Goal: Task Accomplishment & Management: Use online tool/utility

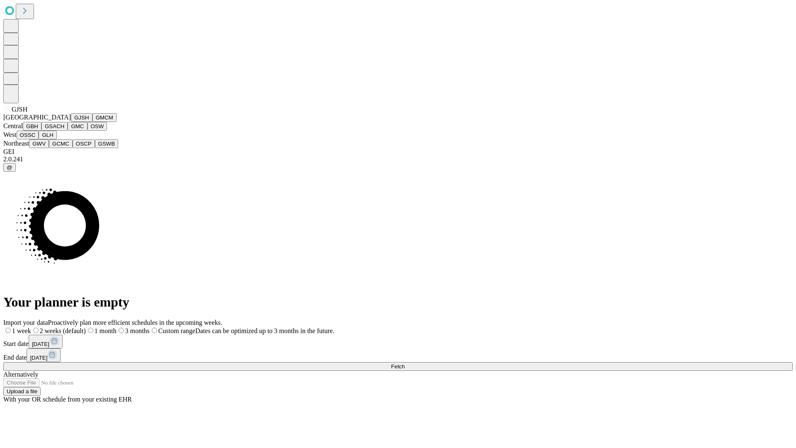
click at [71, 122] on button "GJSH" at bounding box center [82, 117] width 22 height 9
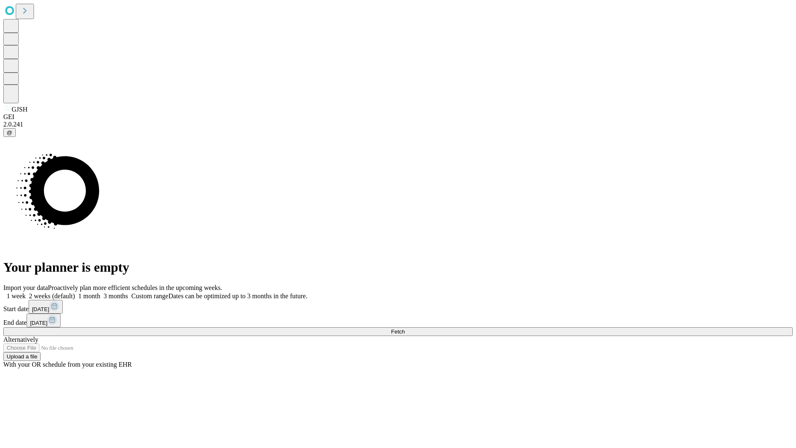
click at [75, 292] on label "2 weeks (default)" at bounding box center [50, 295] width 49 height 7
click at [405, 329] on span "Fetch" at bounding box center [398, 332] width 14 height 6
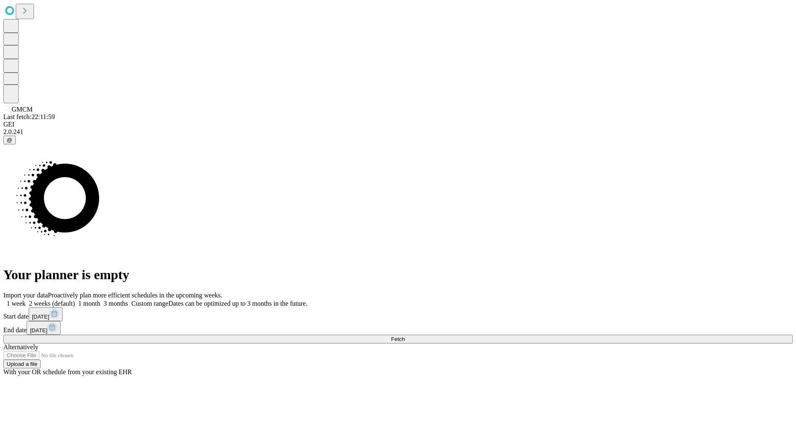
click at [75, 300] on label "2 weeks (default)" at bounding box center [50, 303] width 49 height 7
click at [405, 336] on span "Fetch" at bounding box center [398, 339] width 14 height 6
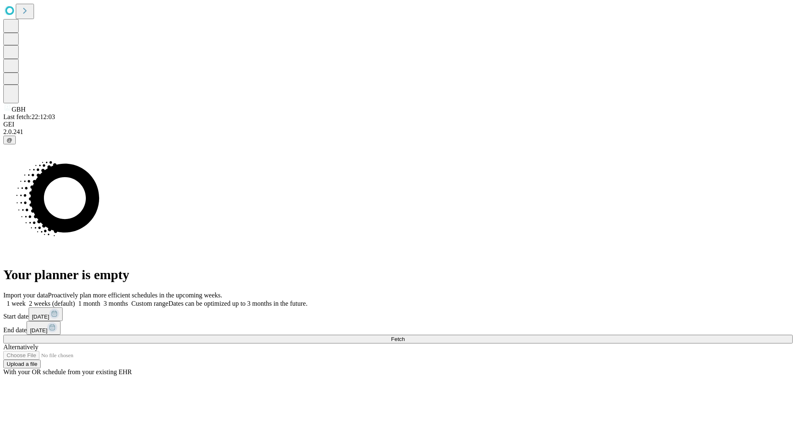
click at [75, 300] on label "2 weeks (default)" at bounding box center [50, 303] width 49 height 7
click at [405, 336] on span "Fetch" at bounding box center [398, 339] width 14 height 6
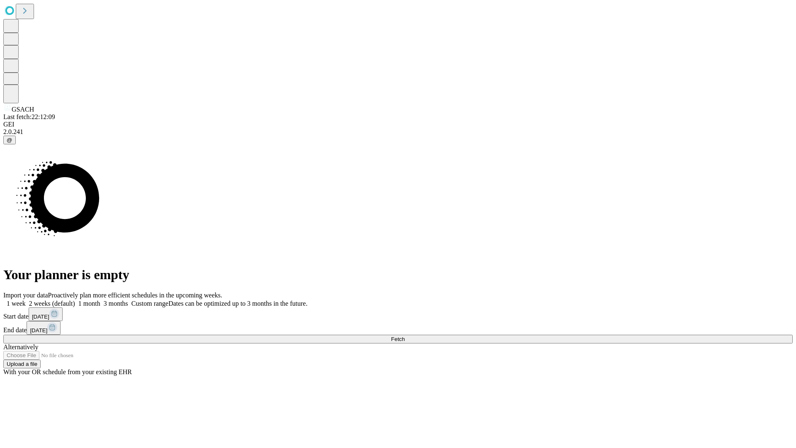
click at [75, 300] on label "2 weeks (default)" at bounding box center [50, 303] width 49 height 7
click at [405, 336] on span "Fetch" at bounding box center [398, 339] width 14 height 6
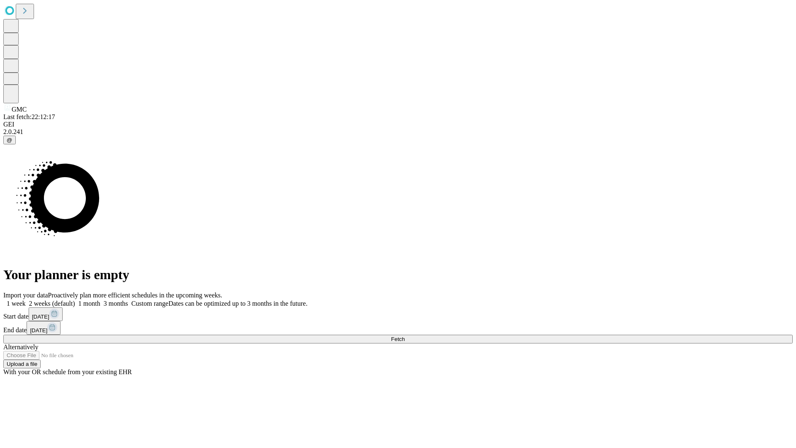
click at [75, 300] on label "2 weeks (default)" at bounding box center [50, 303] width 49 height 7
click at [405, 336] on span "Fetch" at bounding box center [398, 339] width 14 height 6
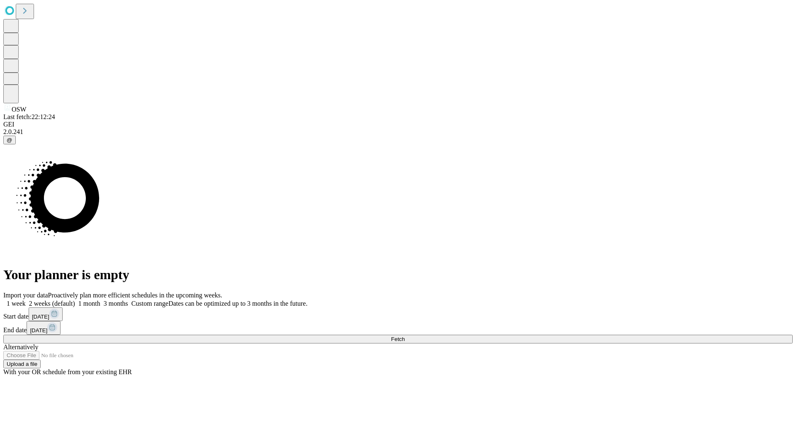
click at [75, 300] on label "2 weeks (default)" at bounding box center [50, 303] width 49 height 7
click at [405, 336] on span "Fetch" at bounding box center [398, 339] width 14 height 6
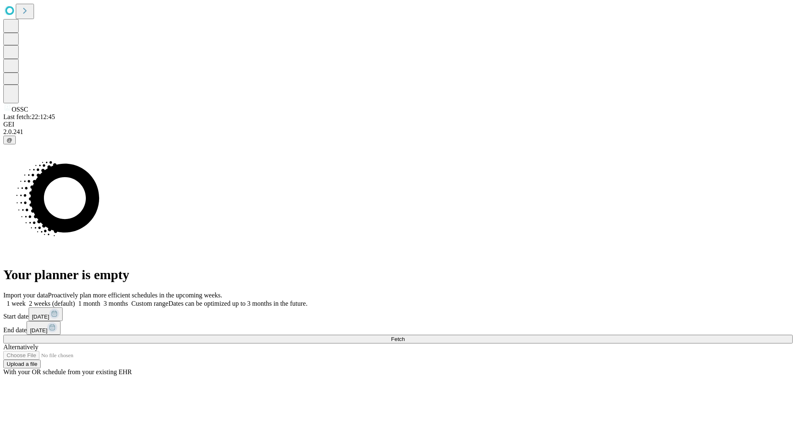
click at [75, 300] on label "2 weeks (default)" at bounding box center [50, 303] width 49 height 7
click at [405, 336] on span "Fetch" at bounding box center [398, 339] width 14 height 6
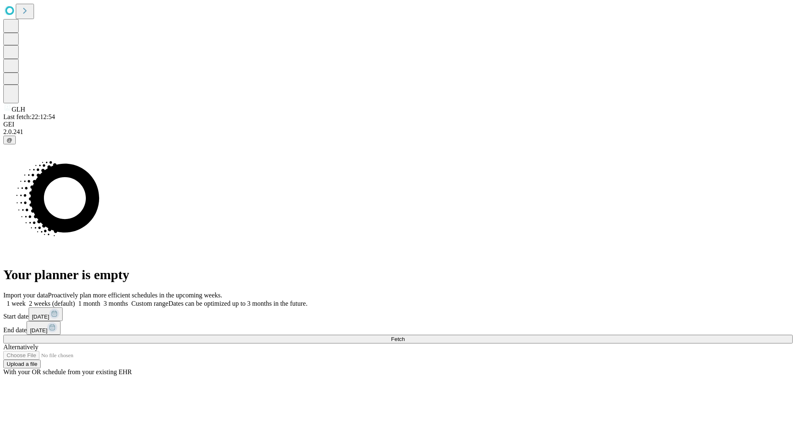
click at [75, 300] on label "2 weeks (default)" at bounding box center [50, 303] width 49 height 7
click at [405, 336] on span "Fetch" at bounding box center [398, 339] width 14 height 6
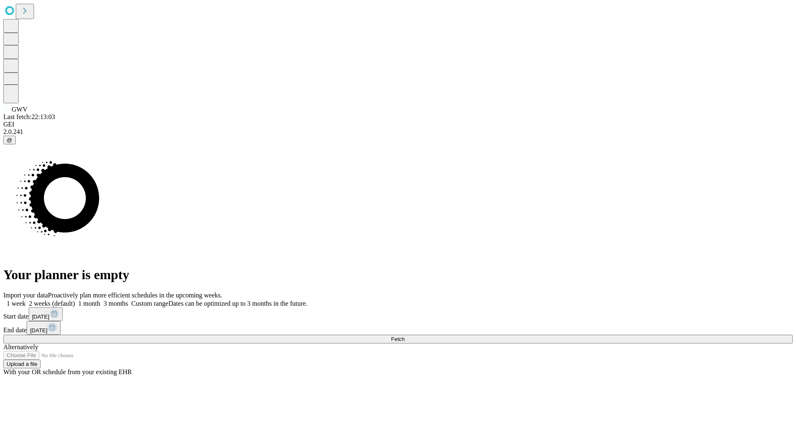
click at [75, 300] on label "2 weeks (default)" at bounding box center [50, 303] width 49 height 7
click at [405, 336] on span "Fetch" at bounding box center [398, 339] width 14 height 6
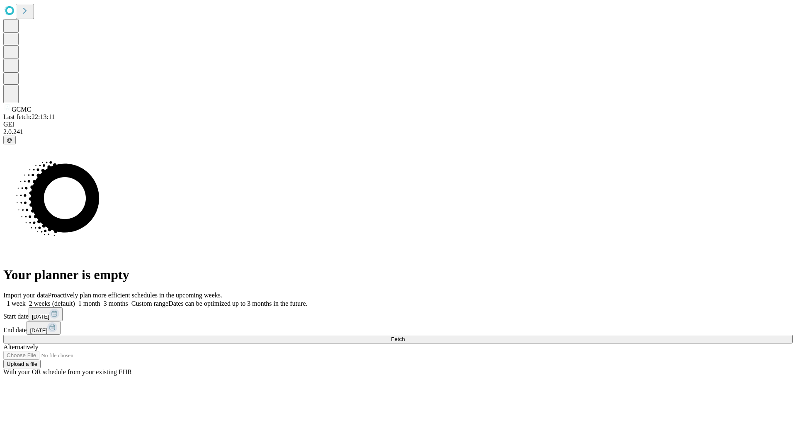
click at [75, 300] on label "2 weeks (default)" at bounding box center [50, 303] width 49 height 7
click at [405, 336] on span "Fetch" at bounding box center [398, 339] width 14 height 6
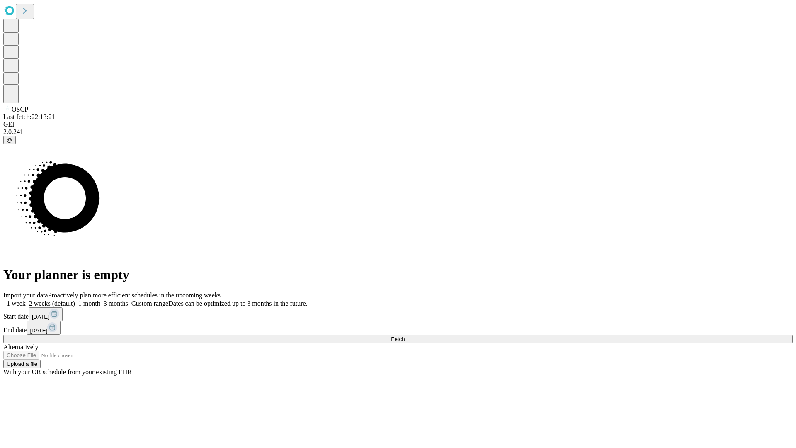
click at [75, 300] on label "2 weeks (default)" at bounding box center [50, 303] width 49 height 7
click at [405, 336] on span "Fetch" at bounding box center [398, 339] width 14 height 6
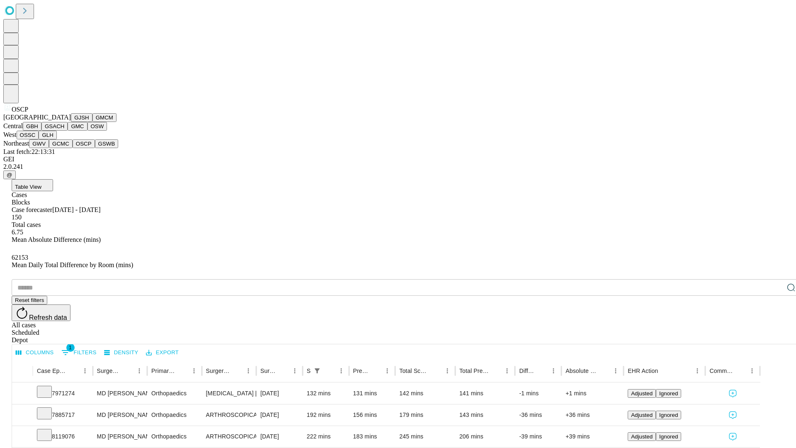
click at [95, 148] on button "GSWB" at bounding box center [107, 143] width 24 height 9
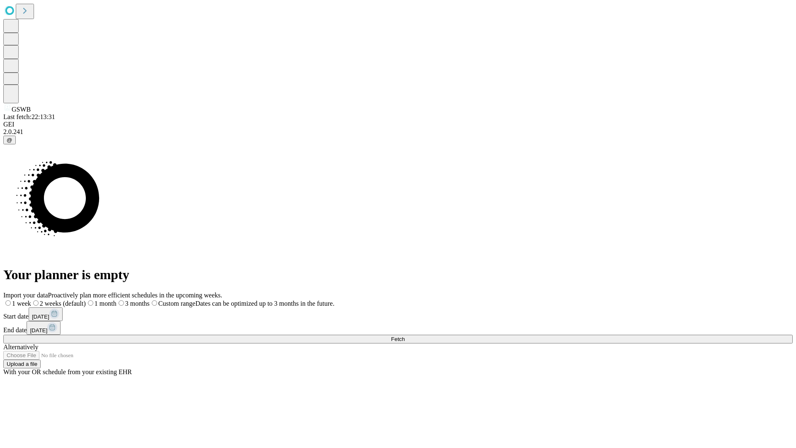
click at [86, 300] on label "2 weeks (default)" at bounding box center [58, 303] width 55 height 7
click at [405, 336] on span "Fetch" at bounding box center [398, 339] width 14 height 6
